Goal: Task Accomplishment & Management: Manage account settings

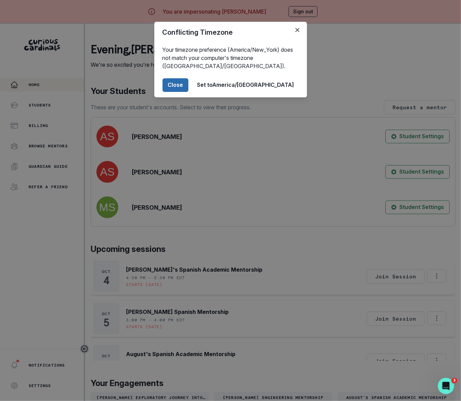
click at [188, 85] on button "Close" at bounding box center [175, 85] width 26 height 14
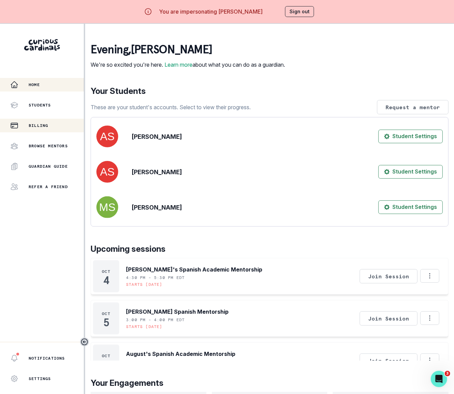
click at [48, 127] on p "Billing" at bounding box center [38, 125] width 19 height 5
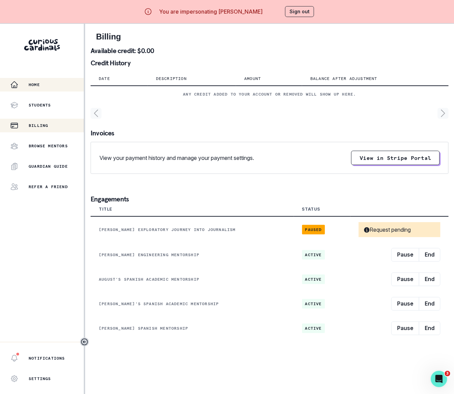
click at [37, 82] on p "Home" at bounding box center [34, 84] width 11 height 5
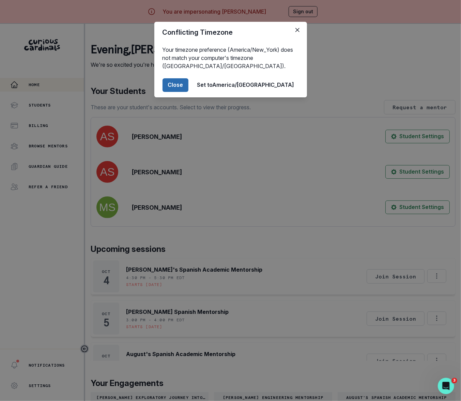
click at [188, 85] on button "Close" at bounding box center [175, 85] width 26 height 14
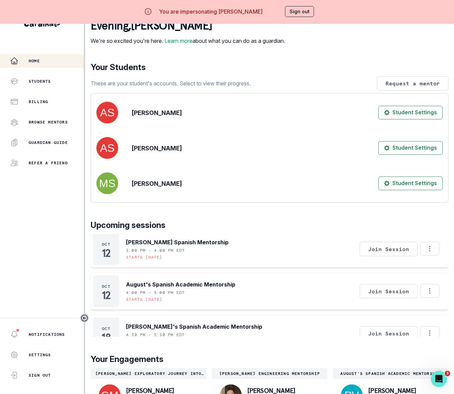
scroll to position [117, 0]
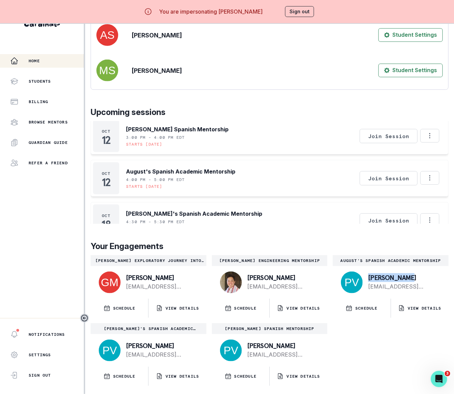
drag, startPoint x: 405, startPoint y: 275, endPoint x: 378, endPoint y: 276, distance: 26.9
click at [368, 275] on p "[PERSON_NAME]" at bounding box center [402, 277] width 69 height 7
copy p "[PERSON_NAME]"
click at [308, 10] on button "Sign out" at bounding box center [299, 11] width 29 height 11
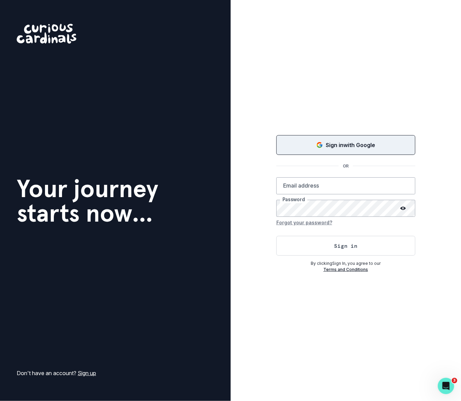
click at [326, 146] on p "Sign in with Google" at bounding box center [349, 145] width 49 height 8
